Goal: Navigation & Orientation: Find specific page/section

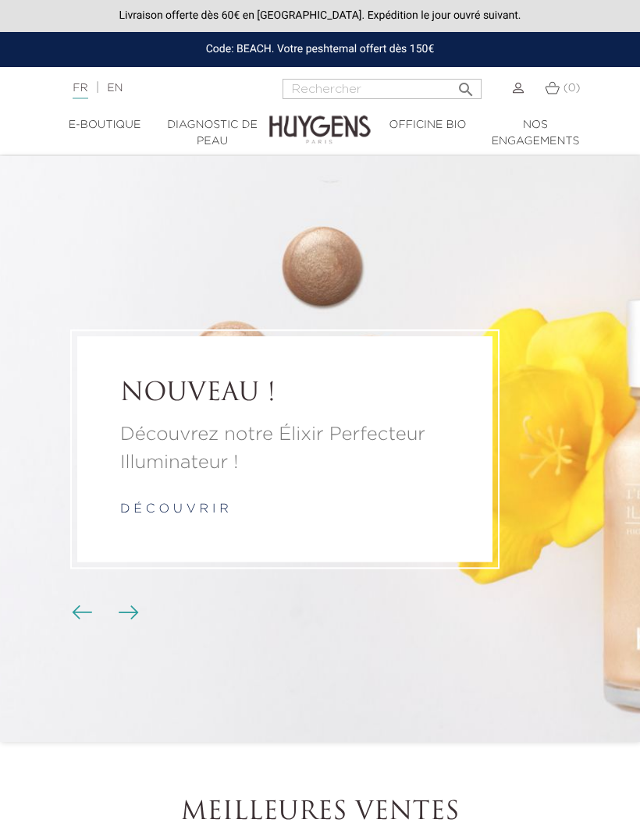
click at [123, 84] on link "EN" at bounding box center [115, 88] width 16 height 11
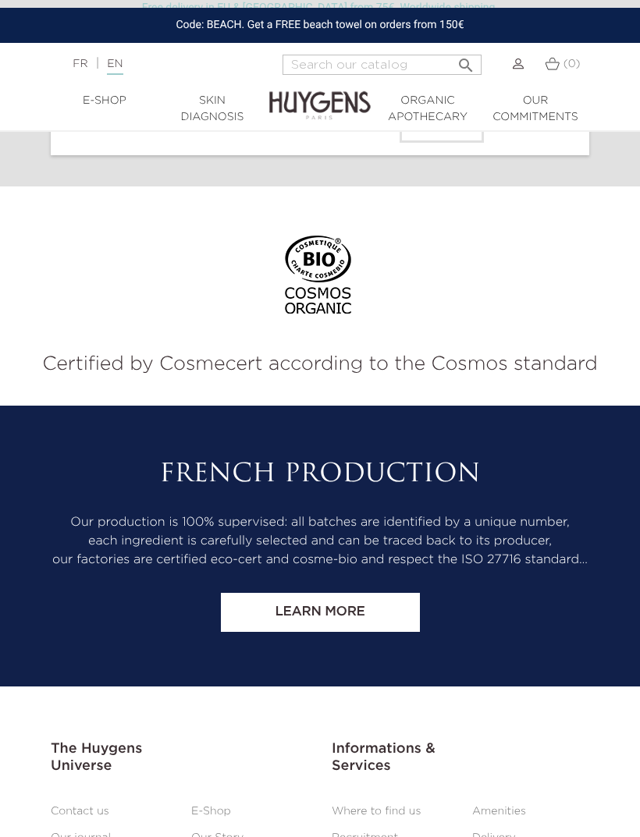
scroll to position [8072, 0]
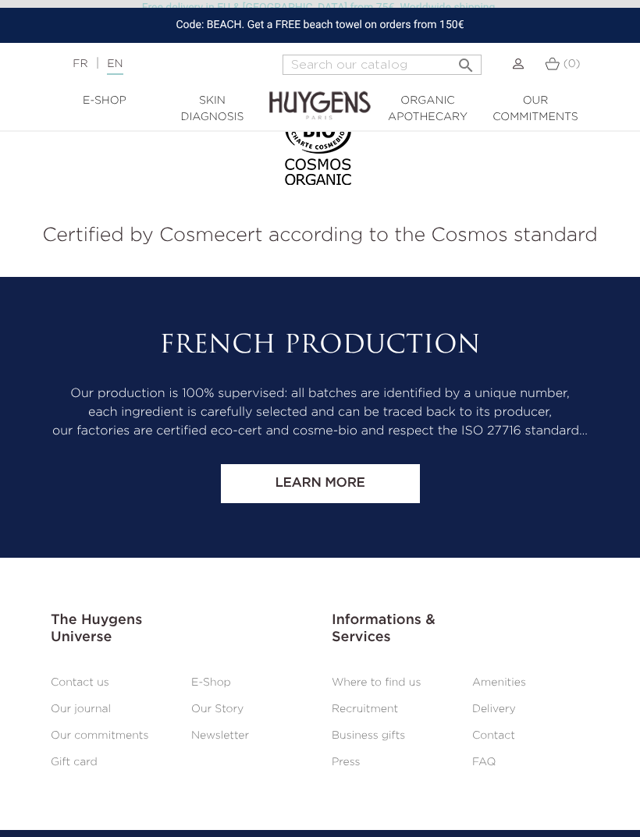
click at [407, 688] on link "Where to find us" at bounding box center [376, 682] width 89 height 11
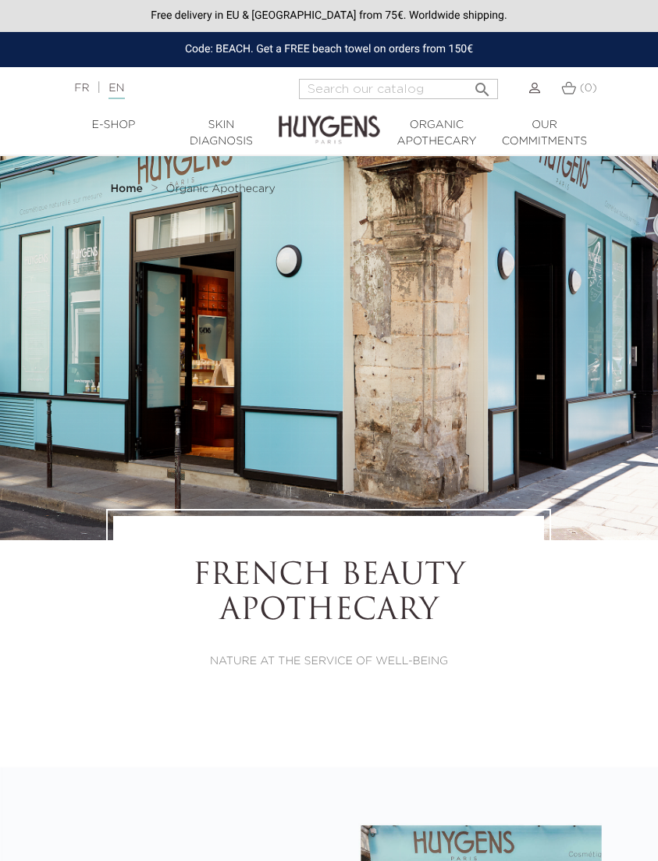
select select "FR"
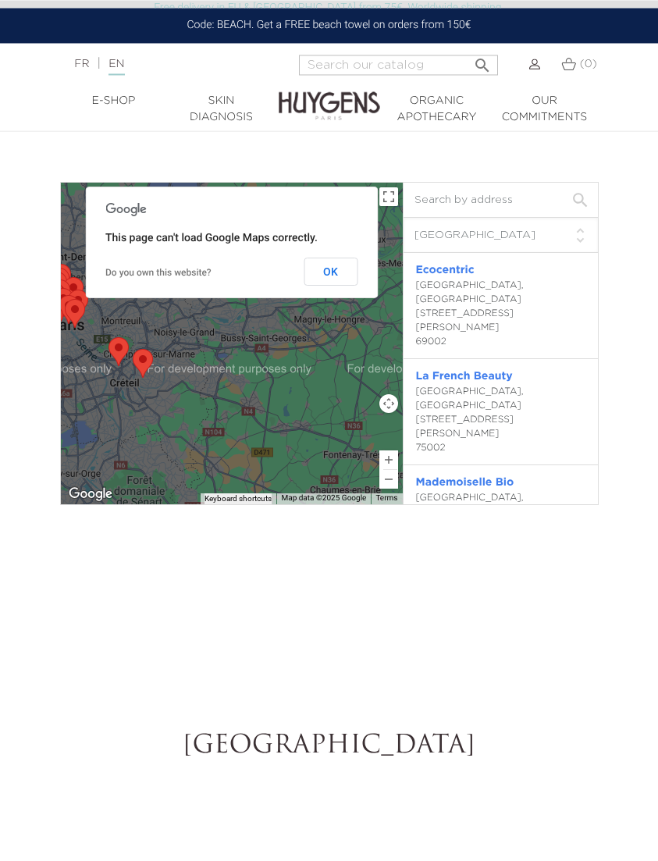
scroll to position [2387, 0]
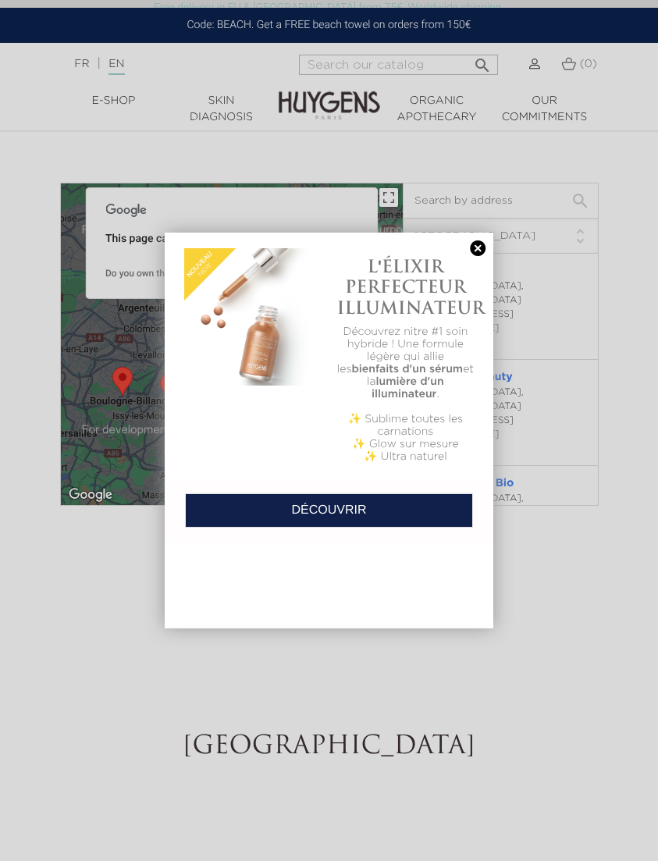
click at [334, 300] on div "L'ÉLIXIR PERFECTEUR ILLUMINATEUR Découvrez nitre #1 soin hybride ! Une formule …" at bounding box center [405, 355] width 153 height 230
click at [475, 255] on link at bounding box center [478, 248] width 22 height 16
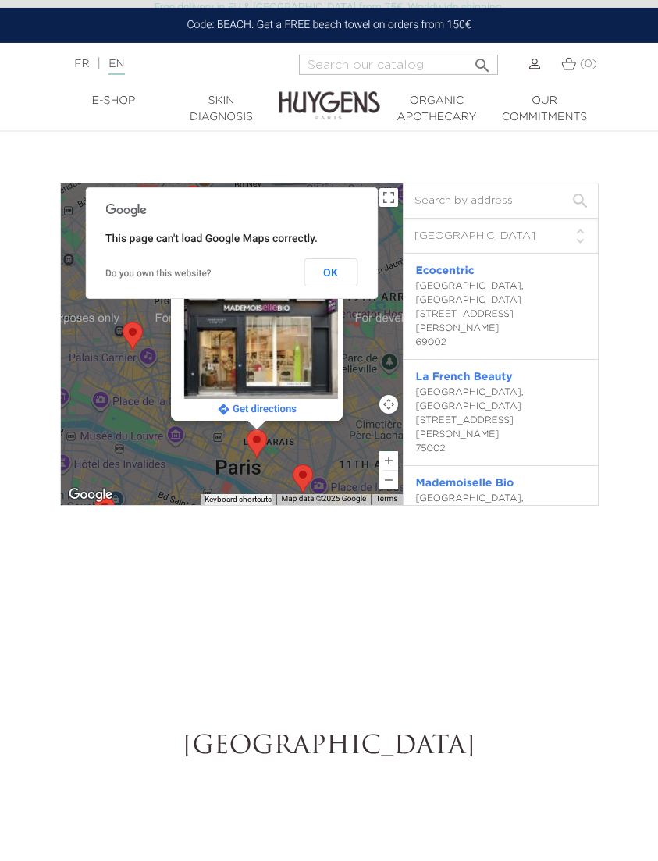
click at [337, 286] on button "OK" at bounding box center [331, 272] width 54 height 28
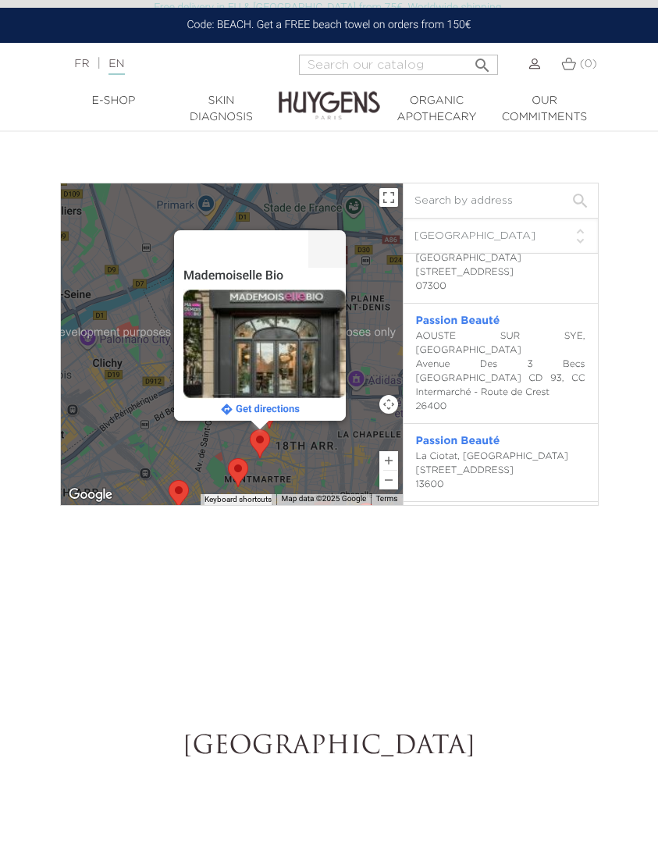
scroll to position [1964, 0]
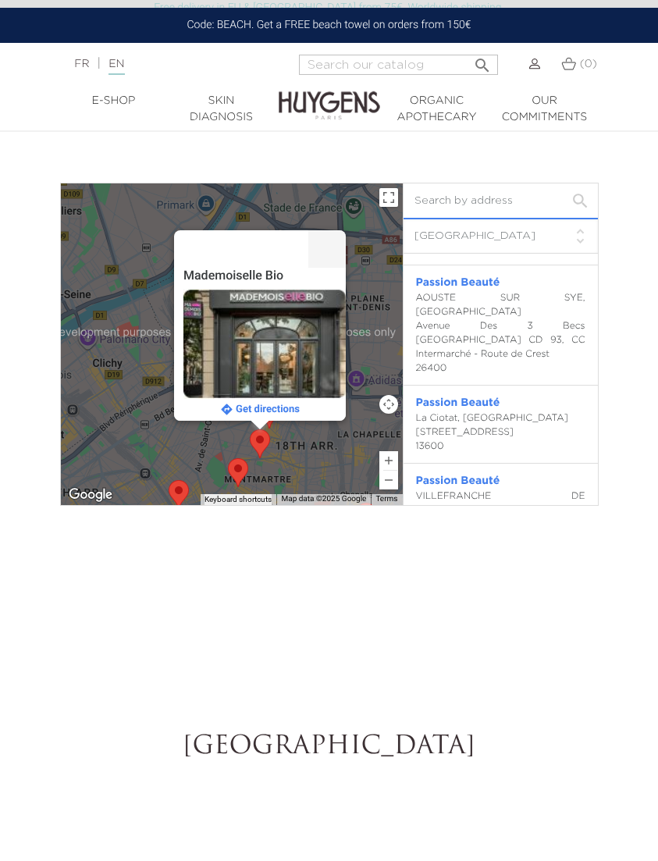
click at [504, 219] on input "text" at bounding box center [500, 200] width 194 height 35
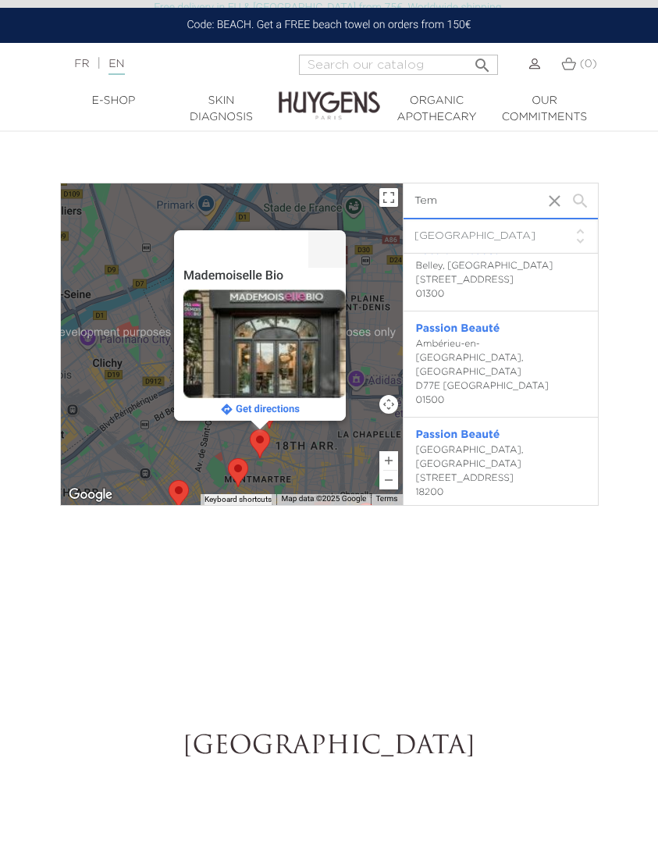
scroll to position [0, 0]
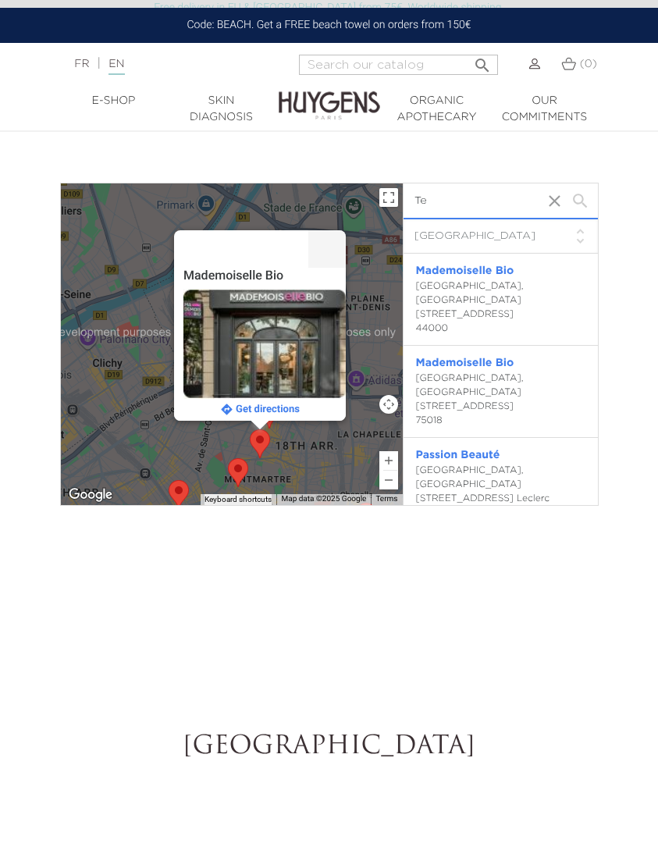
type input "T"
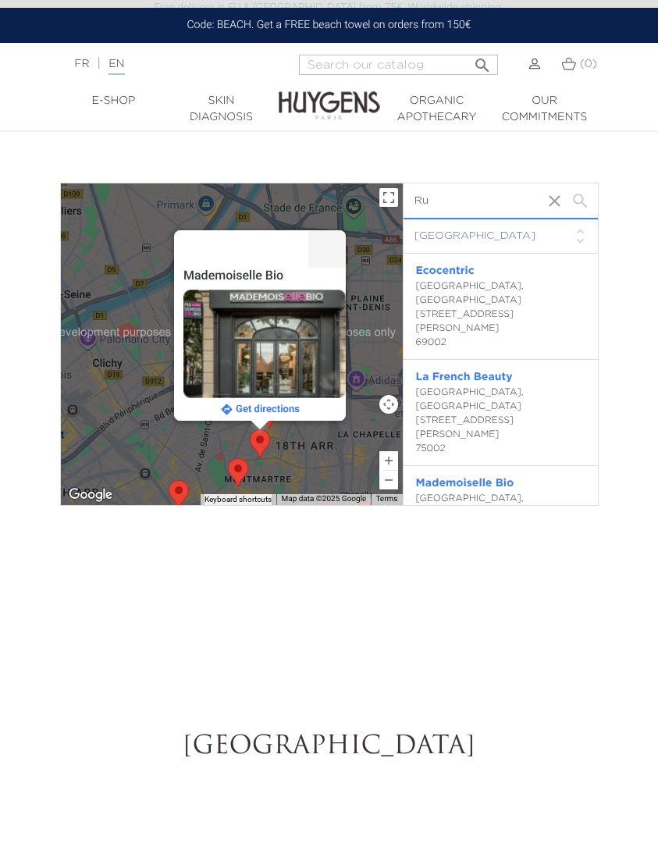
type input "R"
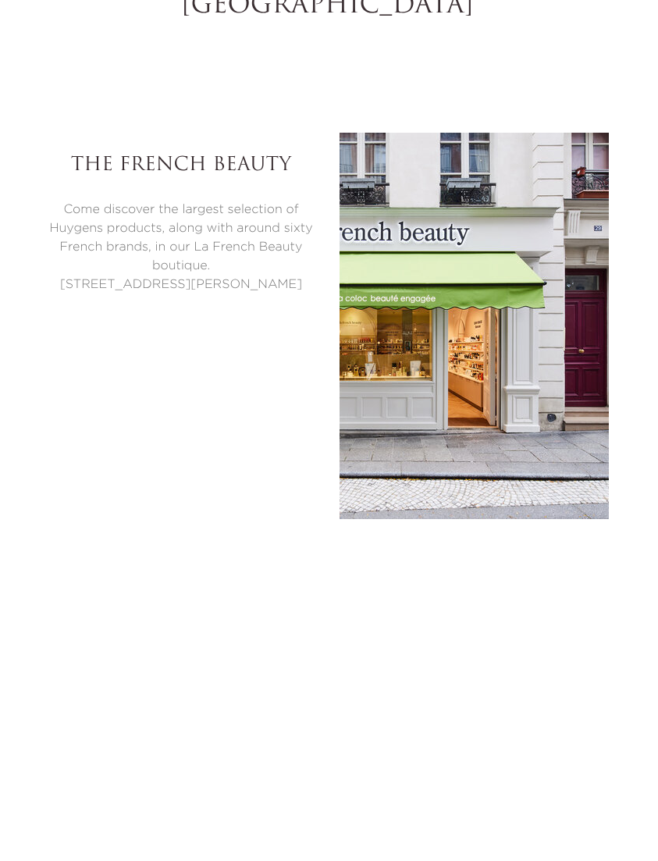
scroll to position [2788, 2]
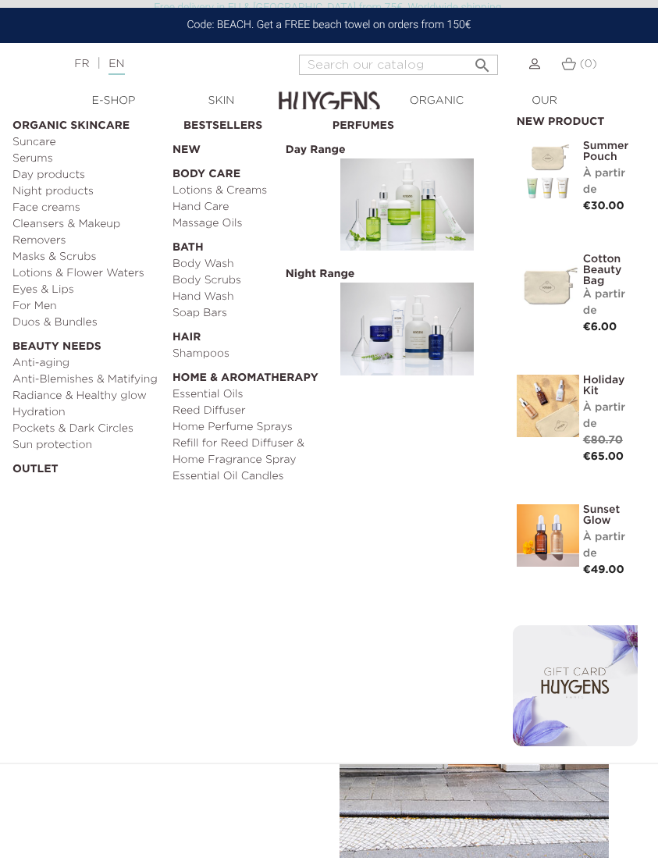
click at [236, 394] on link "Essential Oils" at bounding box center [246, 394] width 149 height 16
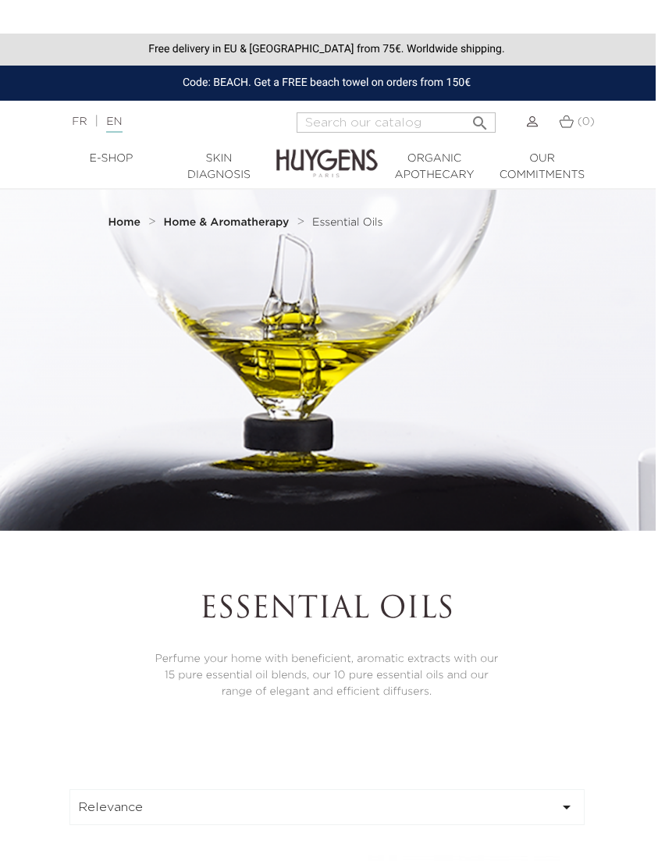
scroll to position [0, 2]
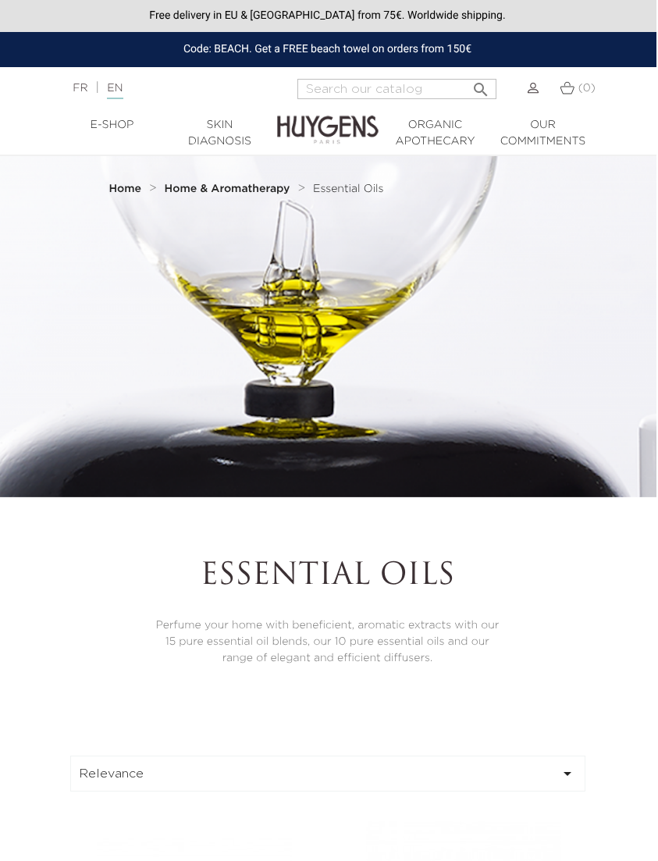
click at [216, 142] on link "Skin Diagnosis" at bounding box center [220, 133] width 108 height 33
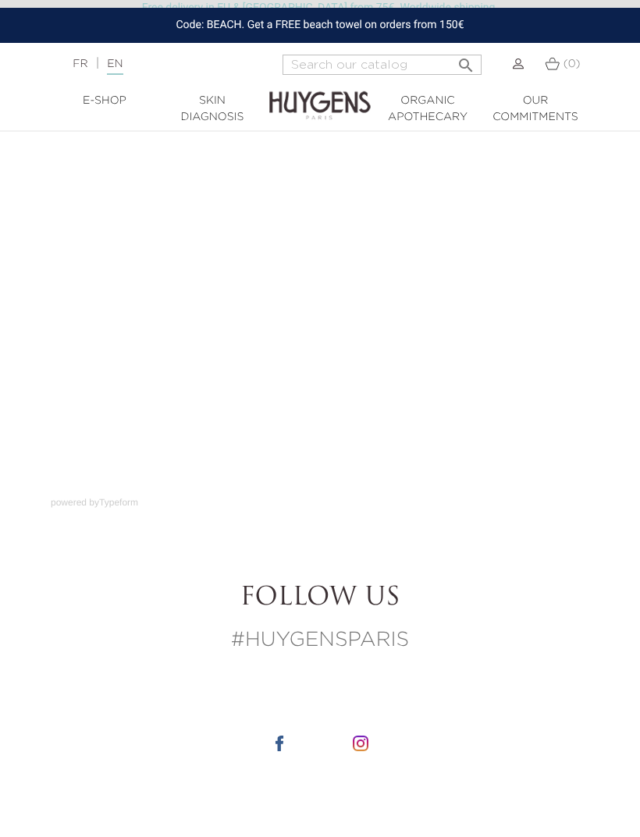
scroll to position [120, 0]
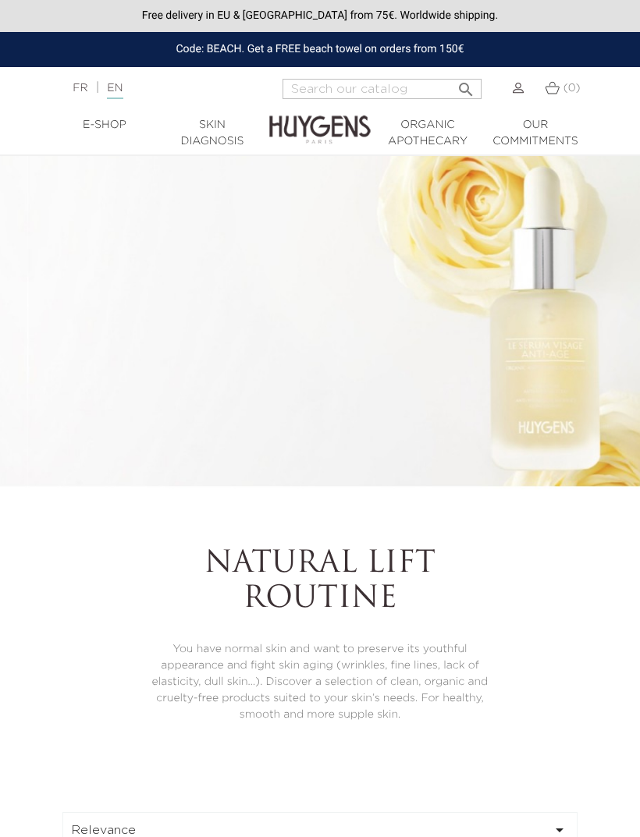
click at [460, 46] on div "Code: BEACH. Get a FREE beach towel on orders from 150€" at bounding box center [320, 49] width 640 height 35
click at [326, 41] on div "Code: BEACH. Get a FREE beach towel on orders from 150€" at bounding box center [320, 49] width 640 height 35
click at [336, 42] on div "Code: BEACH. Get a FREE beach towel on orders from 150€" at bounding box center [320, 49] width 640 height 35
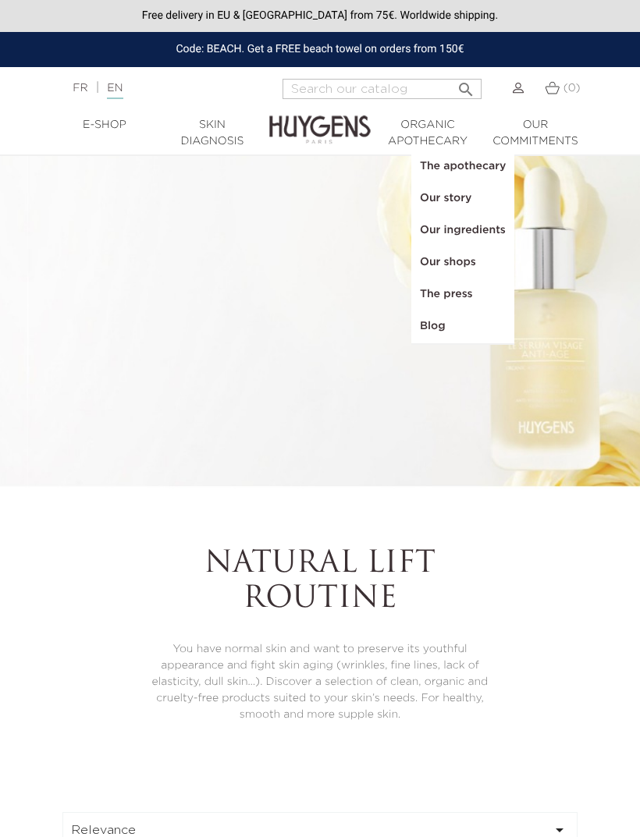
click at [462, 264] on link "Our shops" at bounding box center [462, 263] width 101 height 32
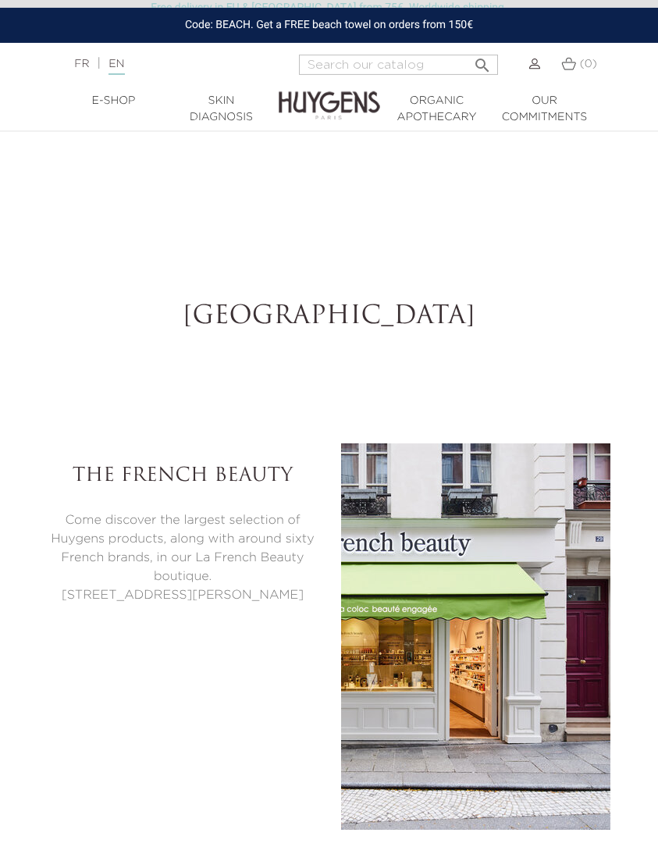
select select "FR"
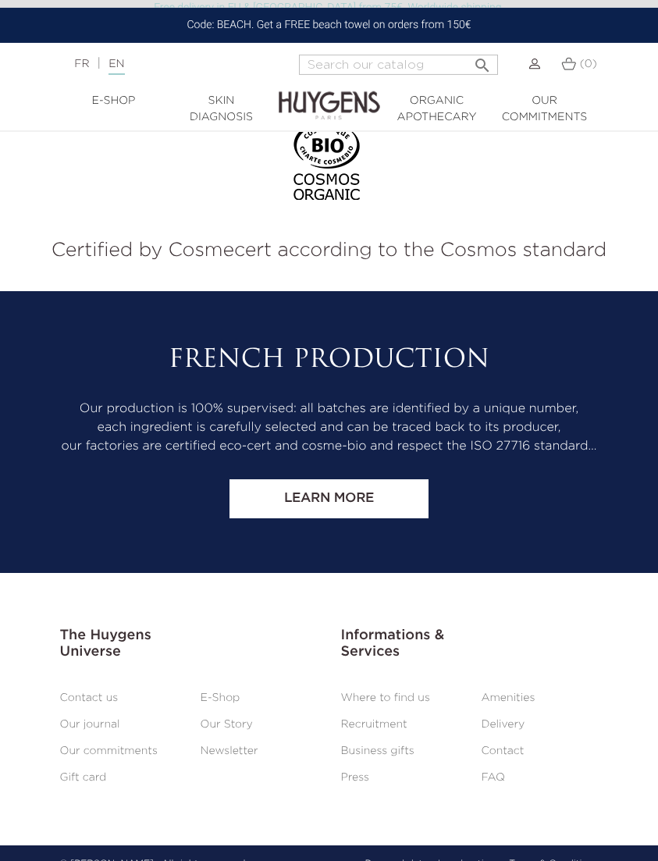
scroll to position [6958, 0]
